Goal: Find specific page/section: Find specific page/section

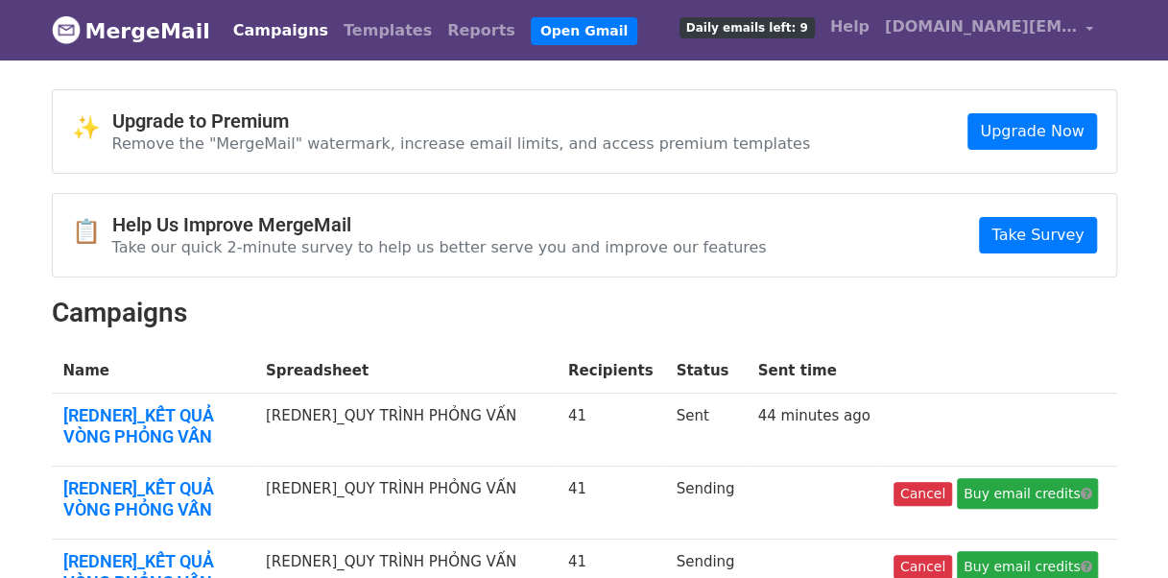
scroll to position [71, 0]
click at [243, 409] on link "[REDNER]_KẾT QUẢ VÒNG PHỎNG VẤN" at bounding box center [152, 425] width 179 height 41
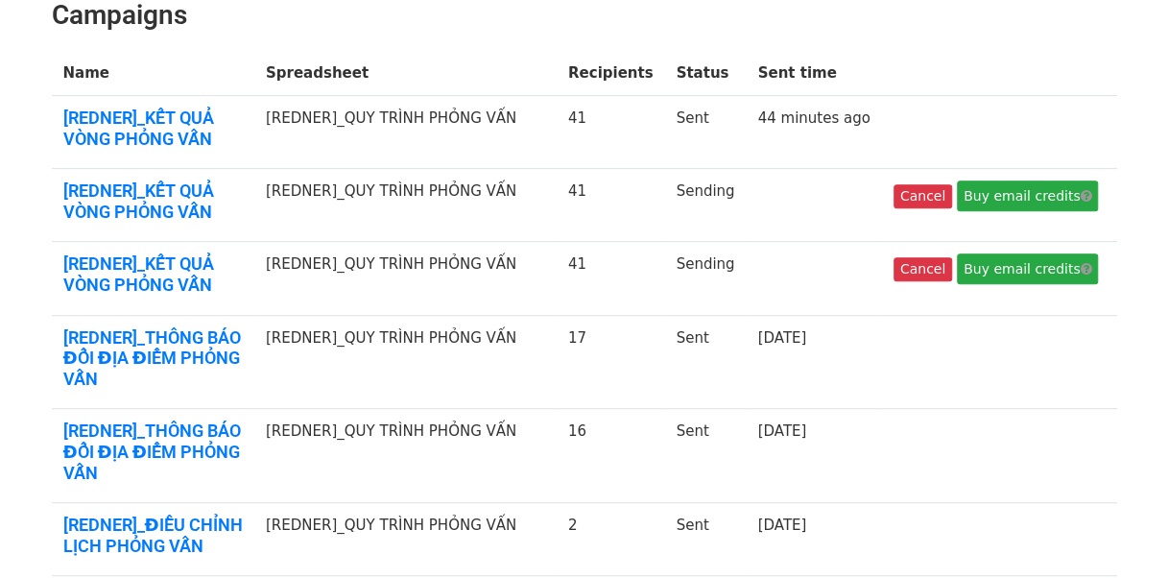
scroll to position [334, 0]
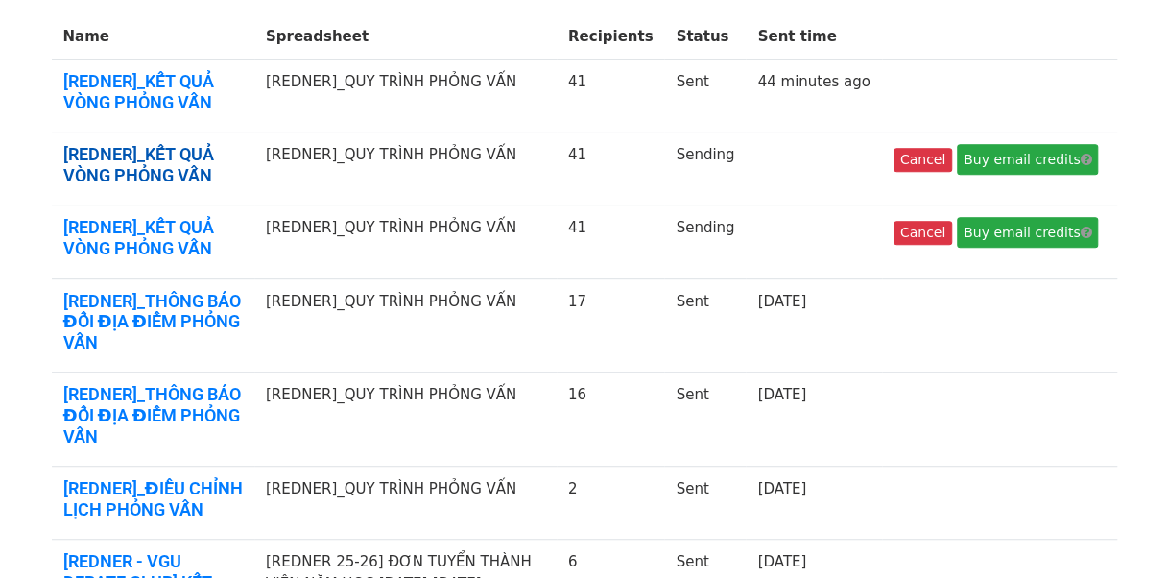
click at [172, 147] on link "[REDNER]_KẾT QUẢ VÒNG PHỎNG VẤN" at bounding box center [152, 164] width 179 height 41
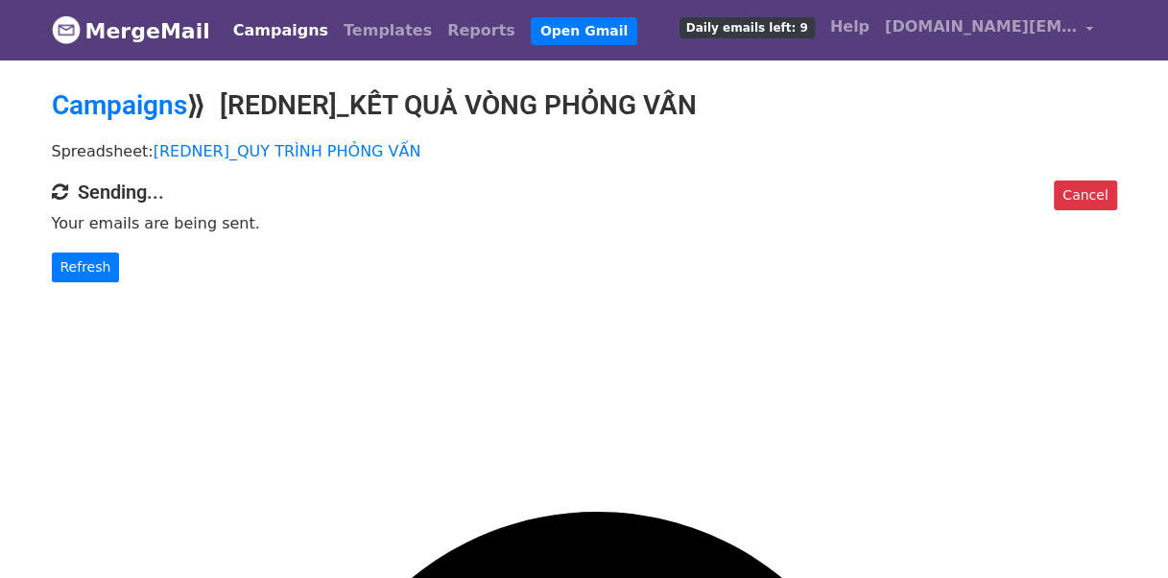
scroll to position [71, 0]
click at [1073, 192] on link "Cancel" at bounding box center [1085, 195] width 62 height 30
